Goal: Task Accomplishment & Management: Complete application form

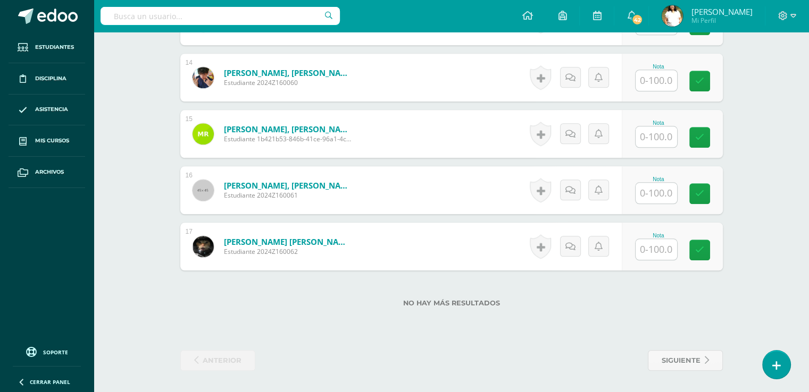
scroll to position [1148, 0]
click at [658, 127] on input "text" at bounding box center [655, 137] width 41 height 21
type input "85"
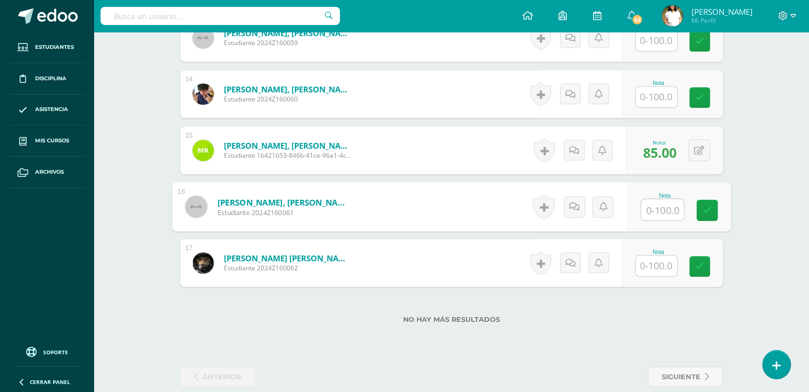
scroll to position [1033, 0]
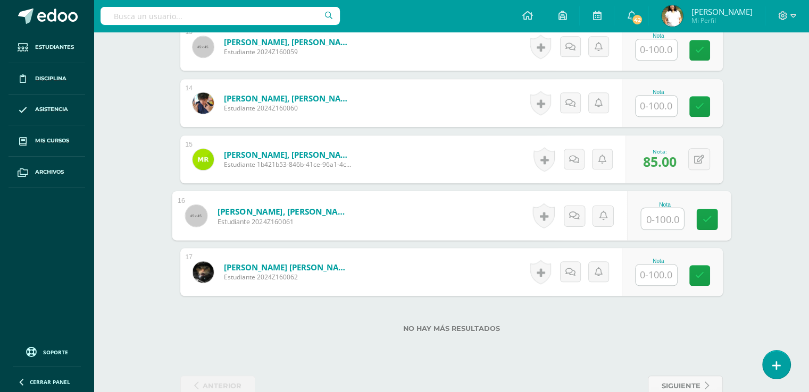
click at [669, 60] on input "text" at bounding box center [655, 49] width 41 height 21
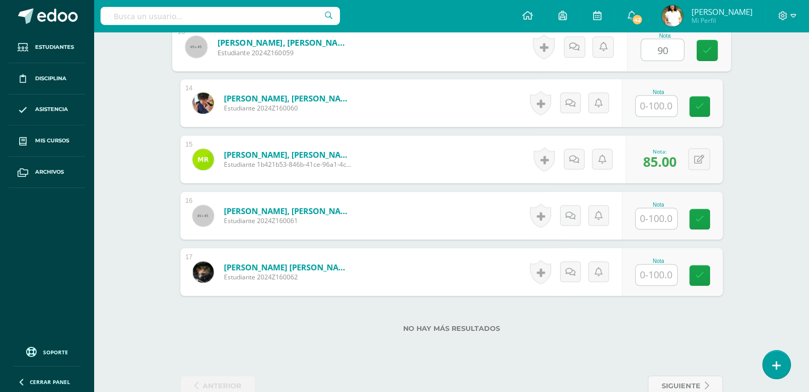
type input "90"
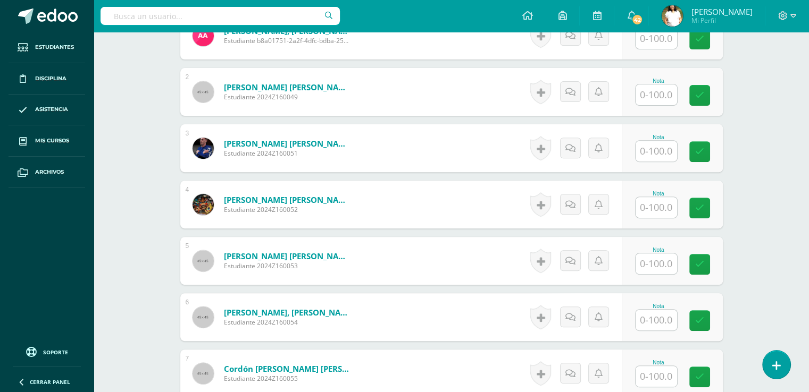
scroll to position [366, 0]
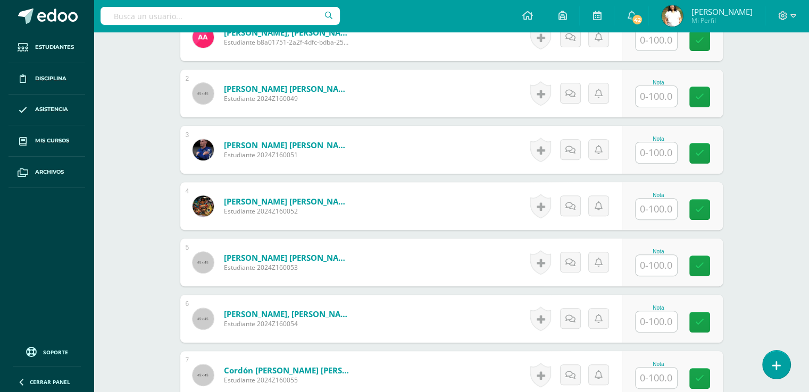
click at [663, 107] on input "text" at bounding box center [655, 96] width 41 height 21
type input "53"
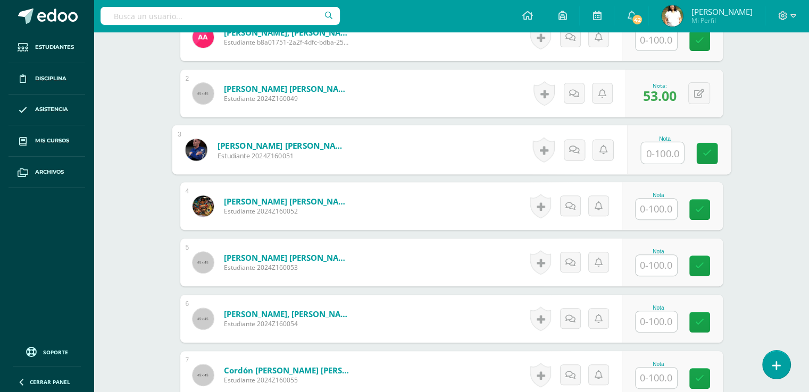
click at [661, 51] on input "text" at bounding box center [655, 40] width 41 height 21
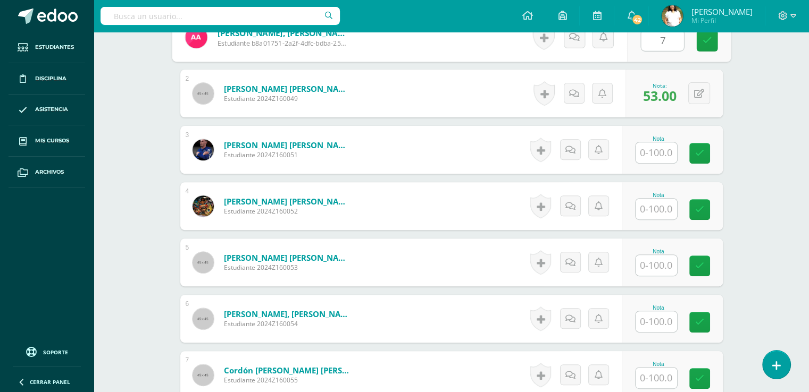
type input "73"
click at [657, 332] on input "text" at bounding box center [655, 322] width 41 height 21
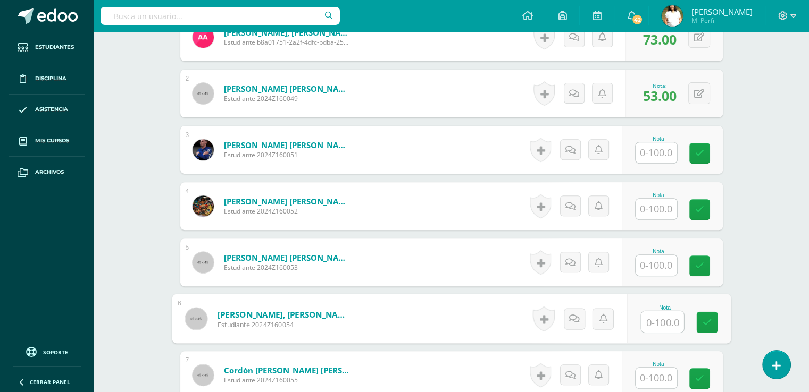
type input "5"
type input "40"
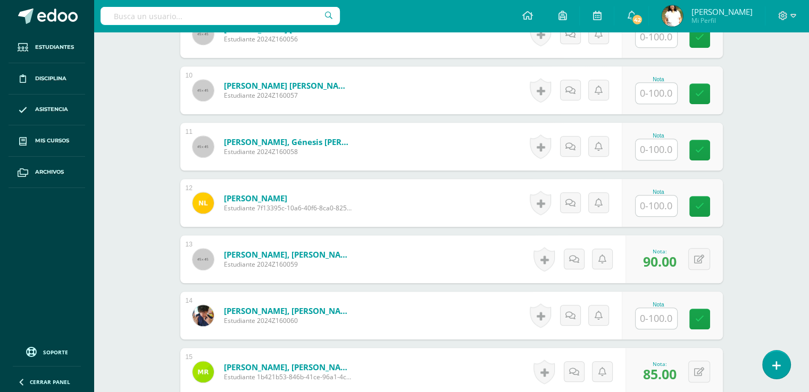
scroll to position [826, 0]
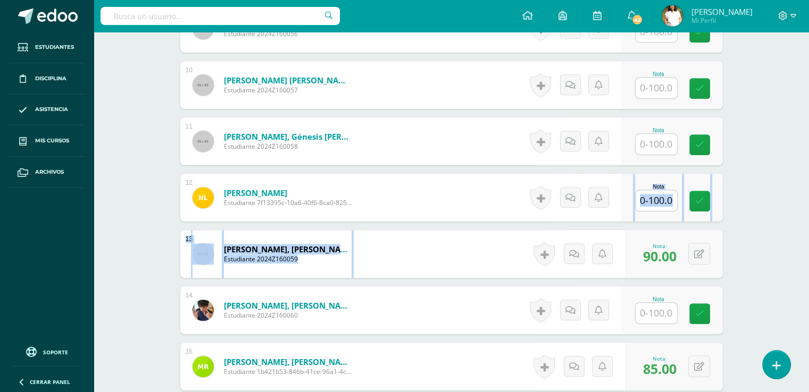
drag, startPoint x: 805, startPoint y: 282, endPoint x: 797, endPoint y: 314, distance: 32.2
click at [658, 324] on input "text" at bounding box center [655, 313] width 41 height 21
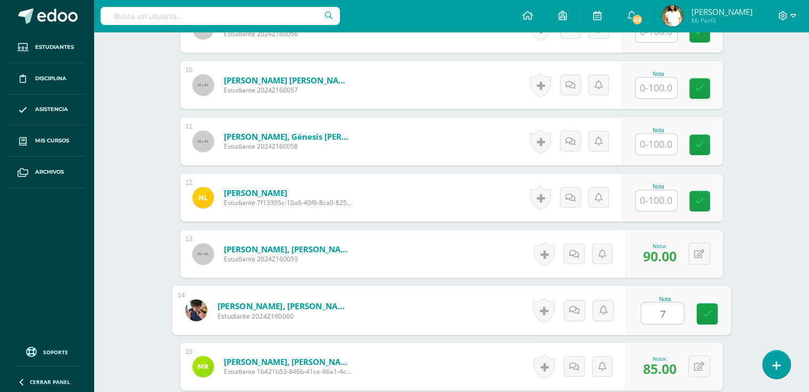
type input "70"
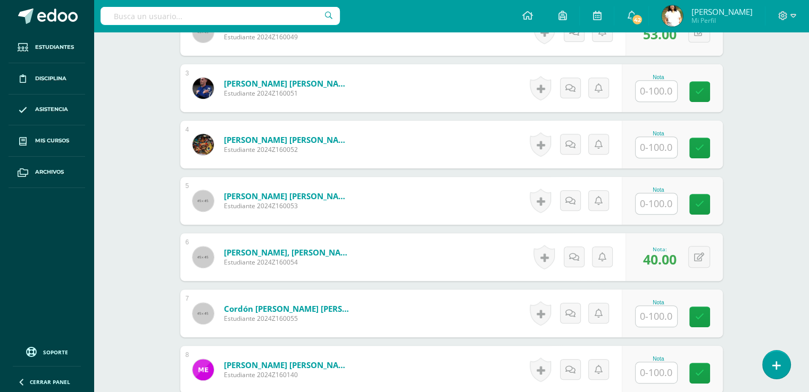
scroll to position [414, 0]
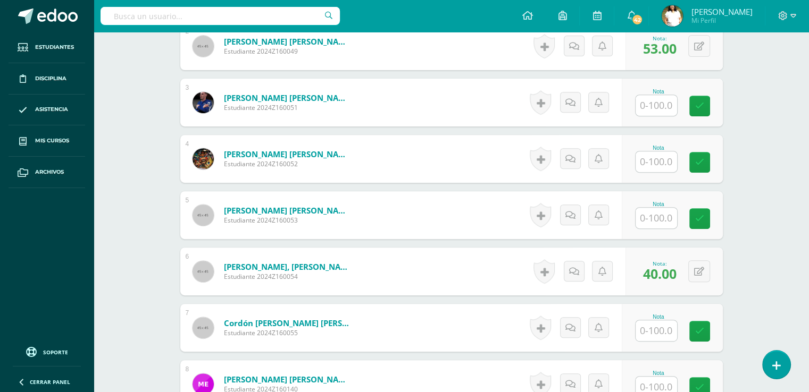
click at [660, 116] on input "text" at bounding box center [655, 105] width 41 height 21
type input "93"
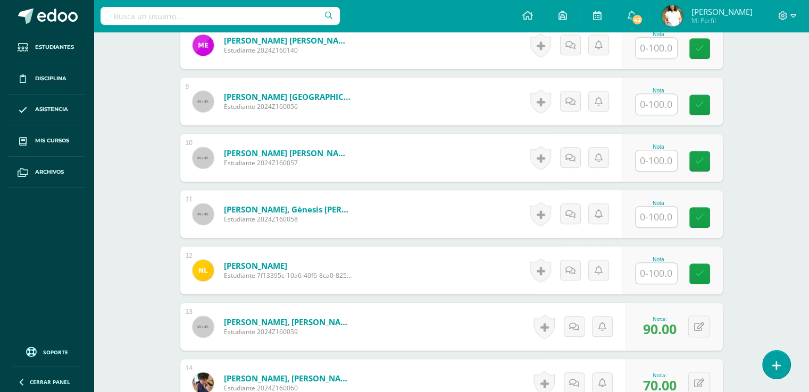
scroll to position [767, 0]
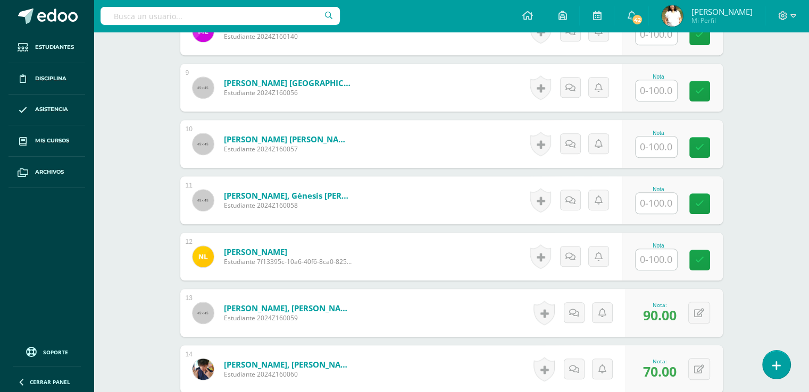
click at [655, 214] on input "text" at bounding box center [655, 203] width 41 height 21
type input "100"
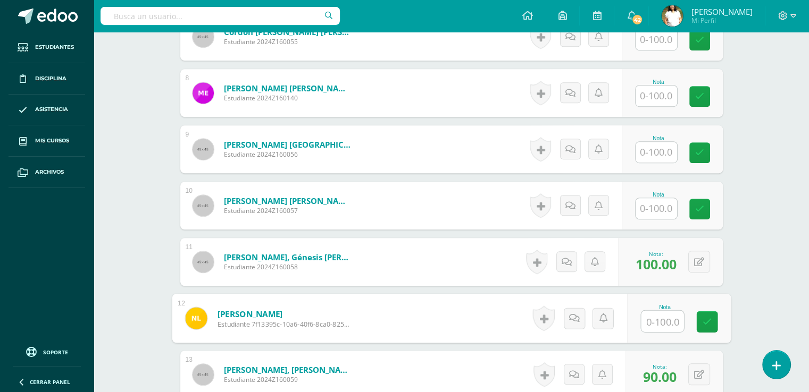
scroll to position [700, 0]
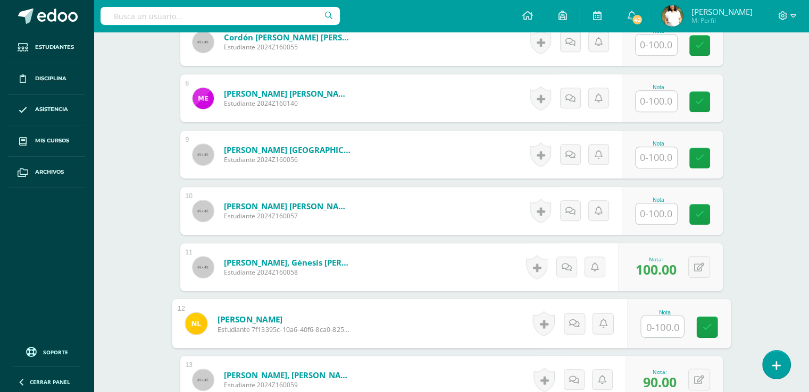
click at [661, 55] on input "text" at bounding box center [655, 45] width 41 height 21
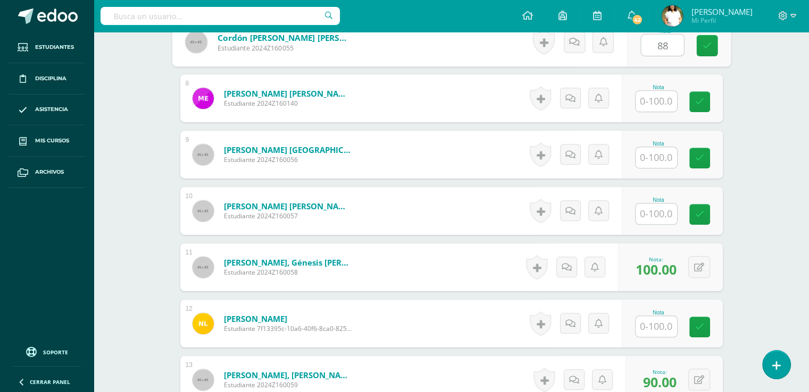
type input "88"
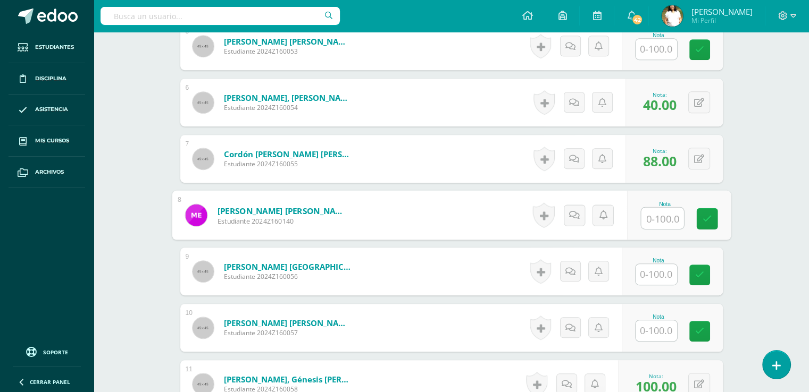
scroll to position [569, 0]
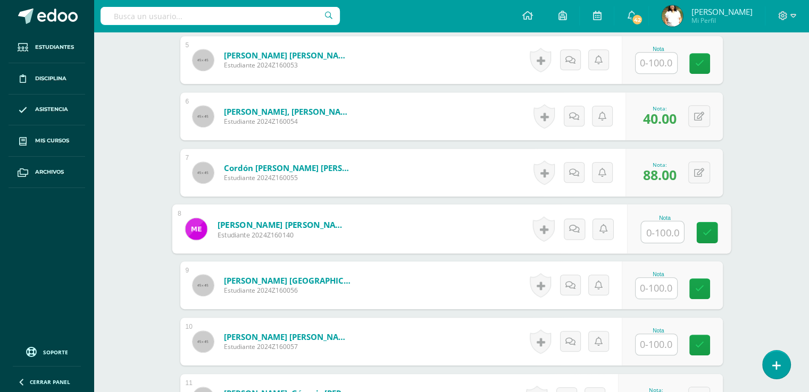
click at [657, 73] on input "text" at bounding box center [655, 63] width 41 height 21
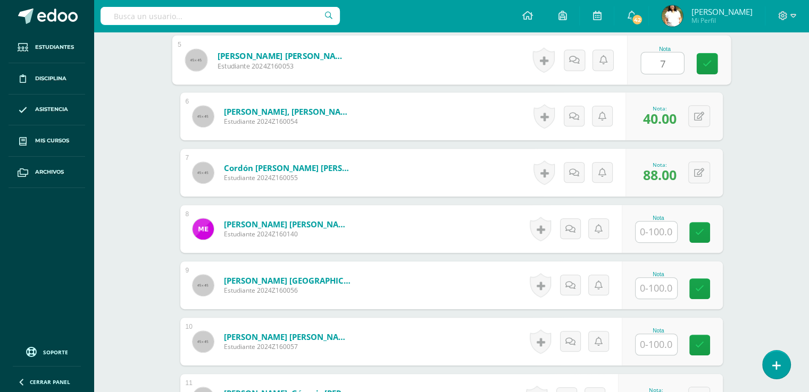
type input "73"
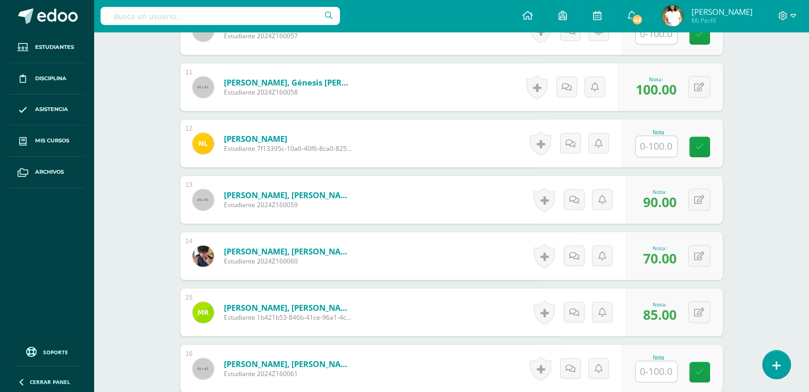
scroll to position [885, 0]
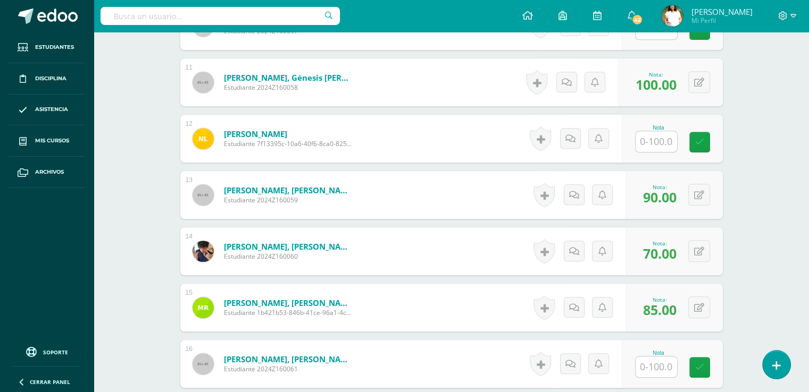
click at [647, 152] on input "text" at bounding box center [655, 141] width 41 height 21
type input "100"
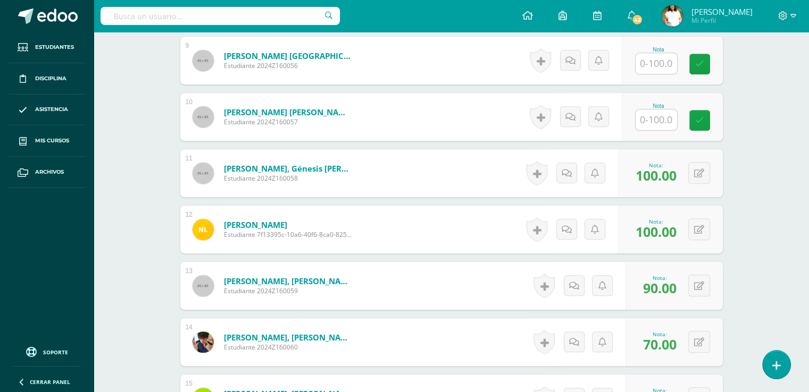
scroll to position [789, 0]
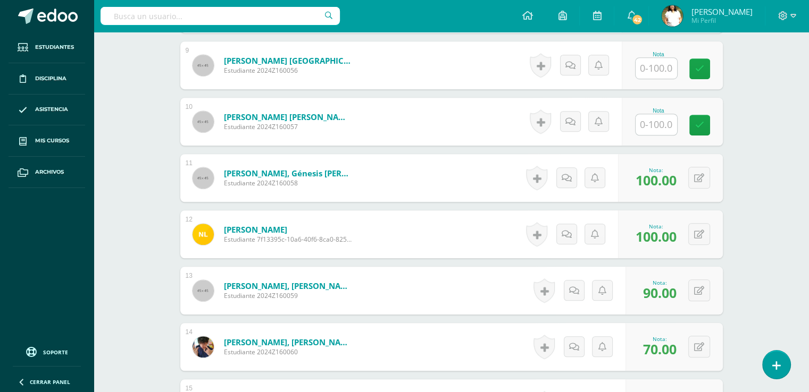
click at [659, 135] on input "text" at bounding box center [655, 124] width 41 height 21
type input "100"
click at [664, 79] on input "text" at bounding box center [655, 68] width 41 height 21
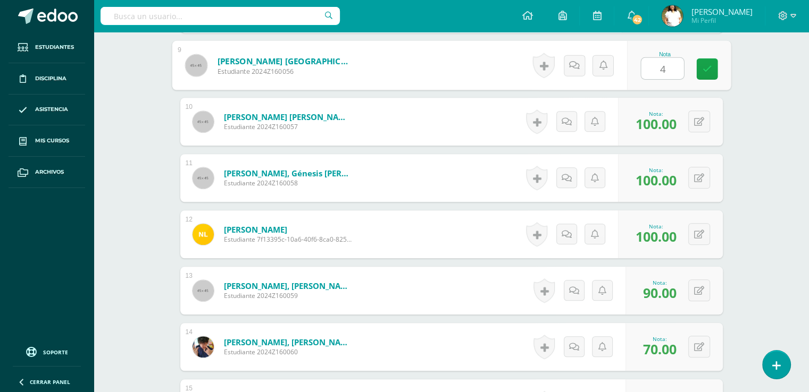
type input "40"
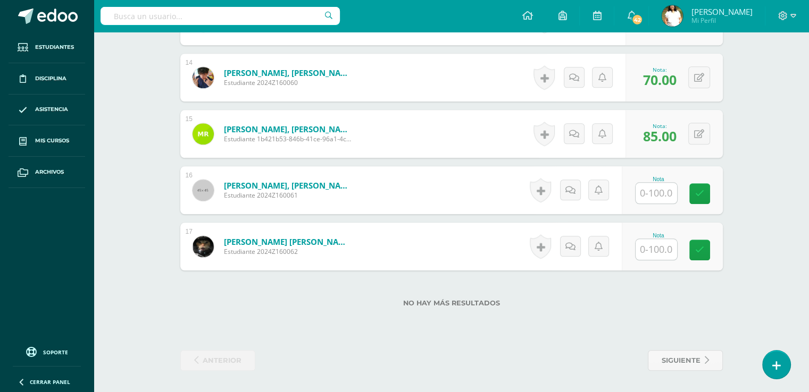
scroll to position [1148, 0]
click at [672, 183] on input "text" at bounding box center [655, 193] width 41 height 21
type input "95"
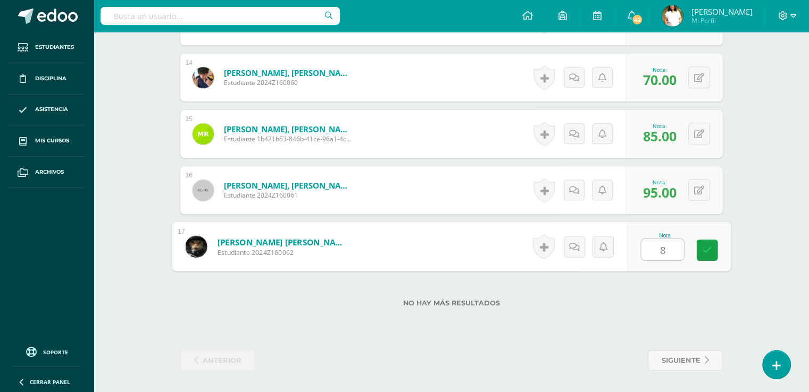
type input "87"
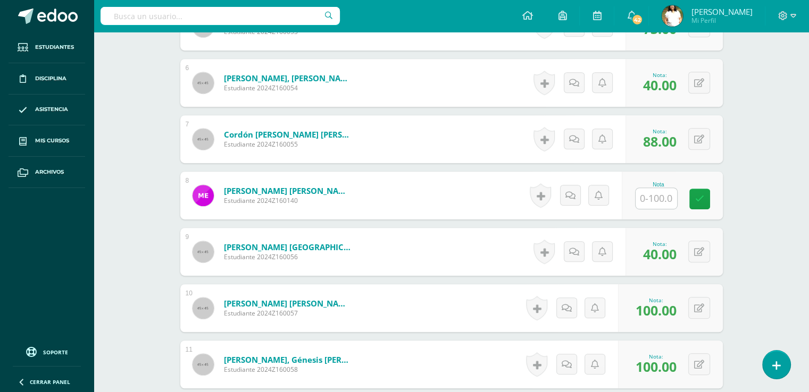
scroll to position [595, 0]
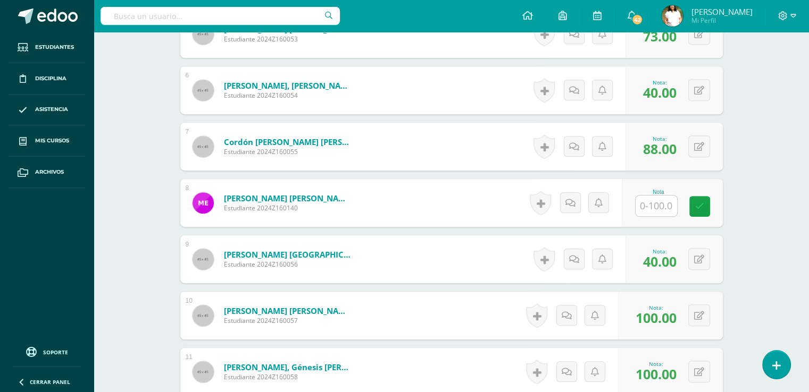
click at [661, 216] on input "text" at bounding box center [655, 206] width 41 height 21
type input "98"
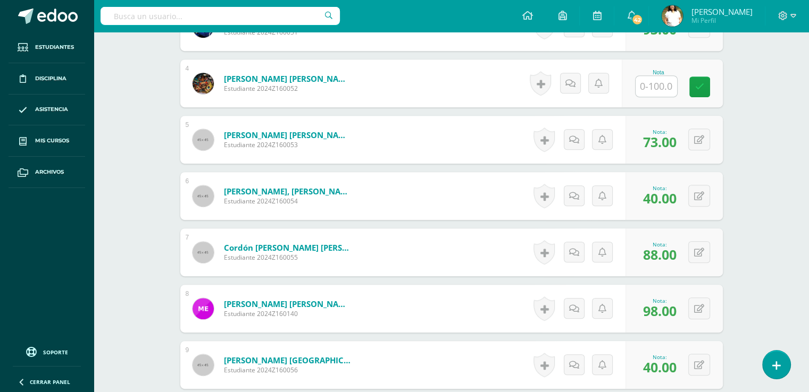
scroll to position [479, 0]
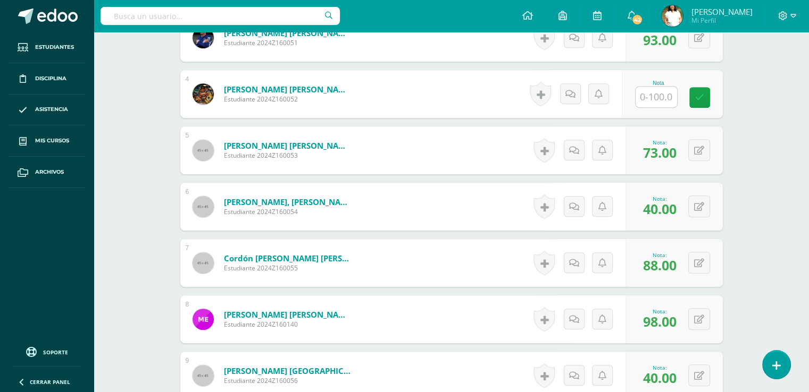
click at [668, 107] on input "text" at bounding box center [655, 97] width 41 height 21
type input "62"
